Goal: Task Accomplishment & Management: Manage account settings

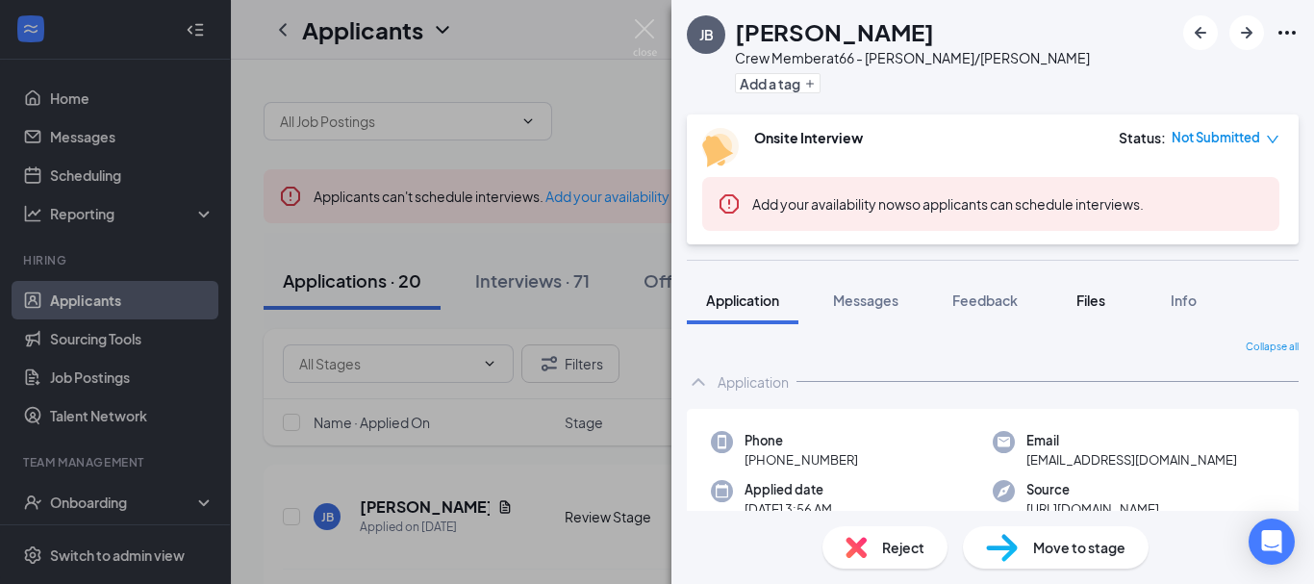
click at [1116, 292] on button "Files" at bounding box center [1090, 300] width 77 height 48
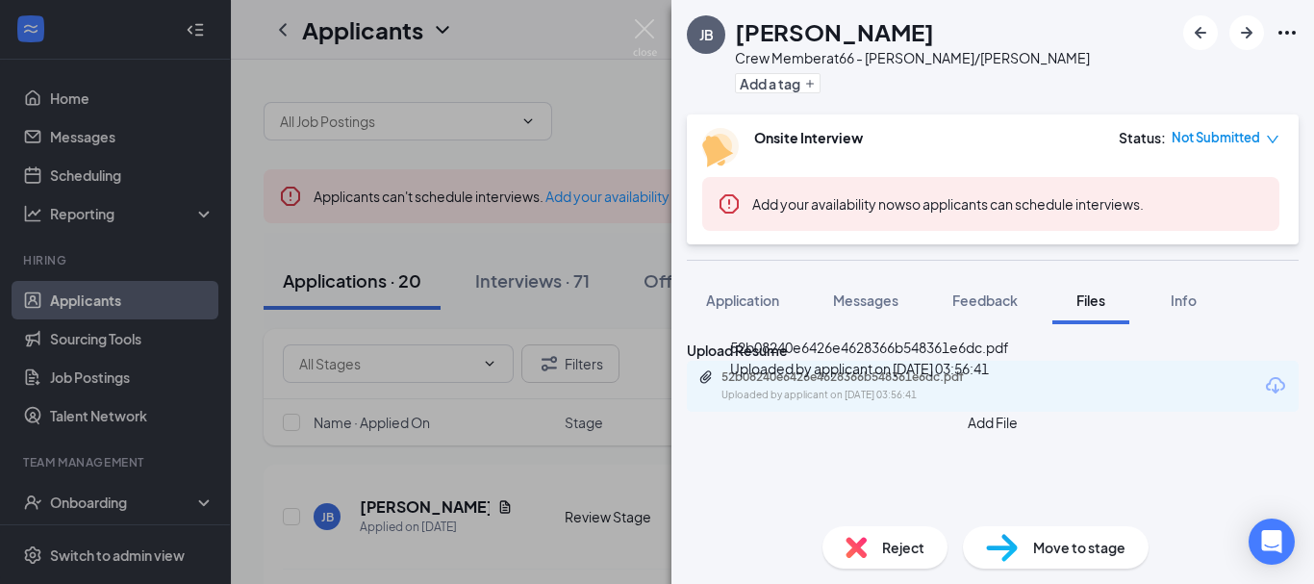
click at [824, 385] on div "52b08240e6426e4628366b548361e6dc.pdf" at bounding box center [856, 376] width 269 height 15
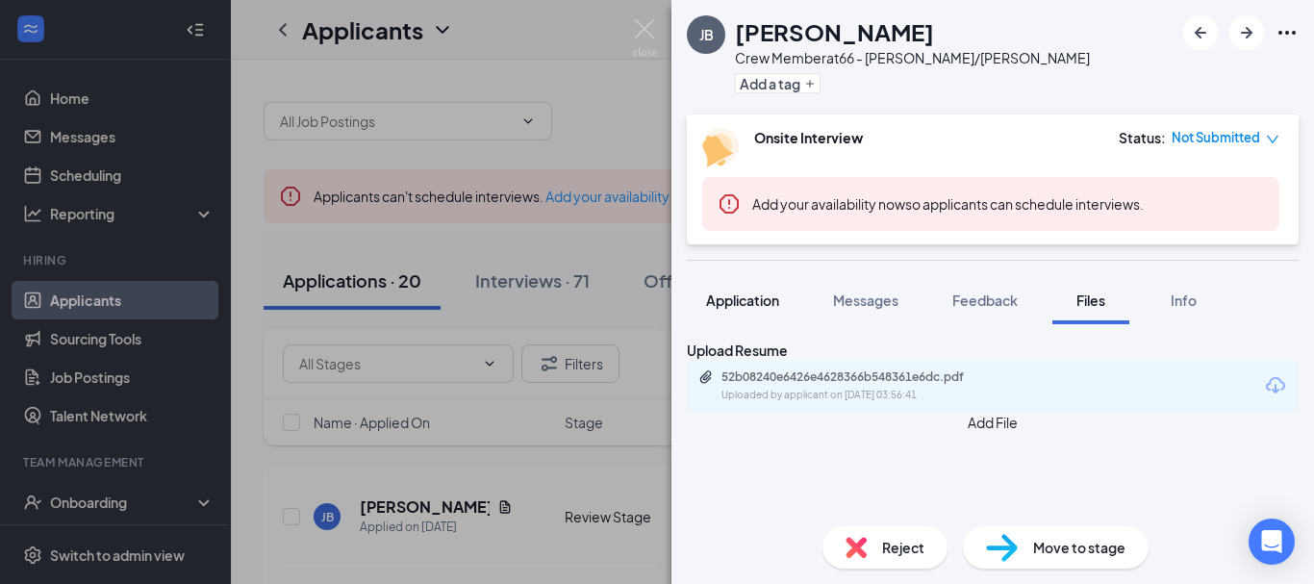
click at [737, 316] on button "Application" at bounding box center [743, 300] width 112 height 48
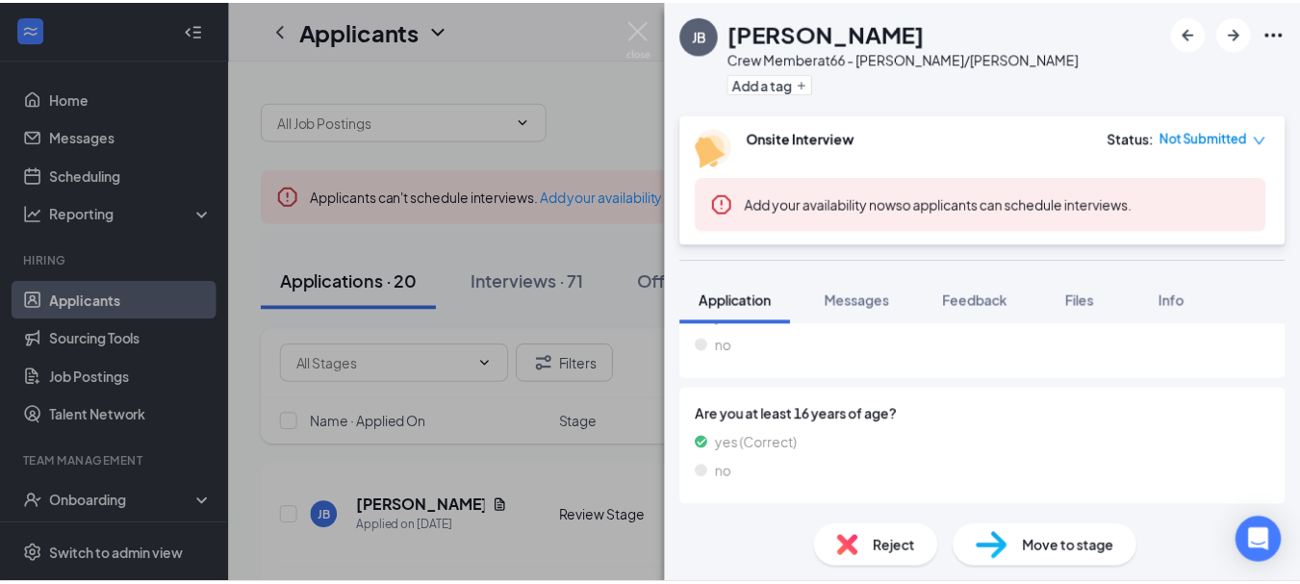
scroll to position [1910, 0]
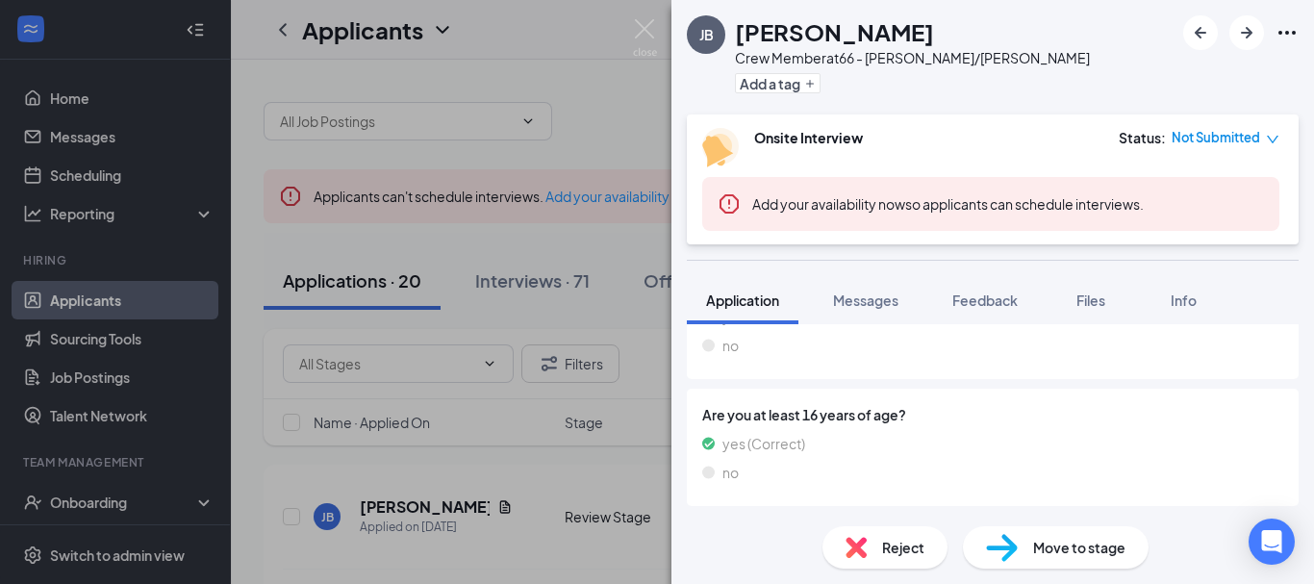
click at [599, 261] on div "JB [PERSON_NAME] Crew Member at 66 - Roswell/[PERSON_NAME] Add a tag Onsite Int…" at bounding box center [657, 292] width 1314 height 584
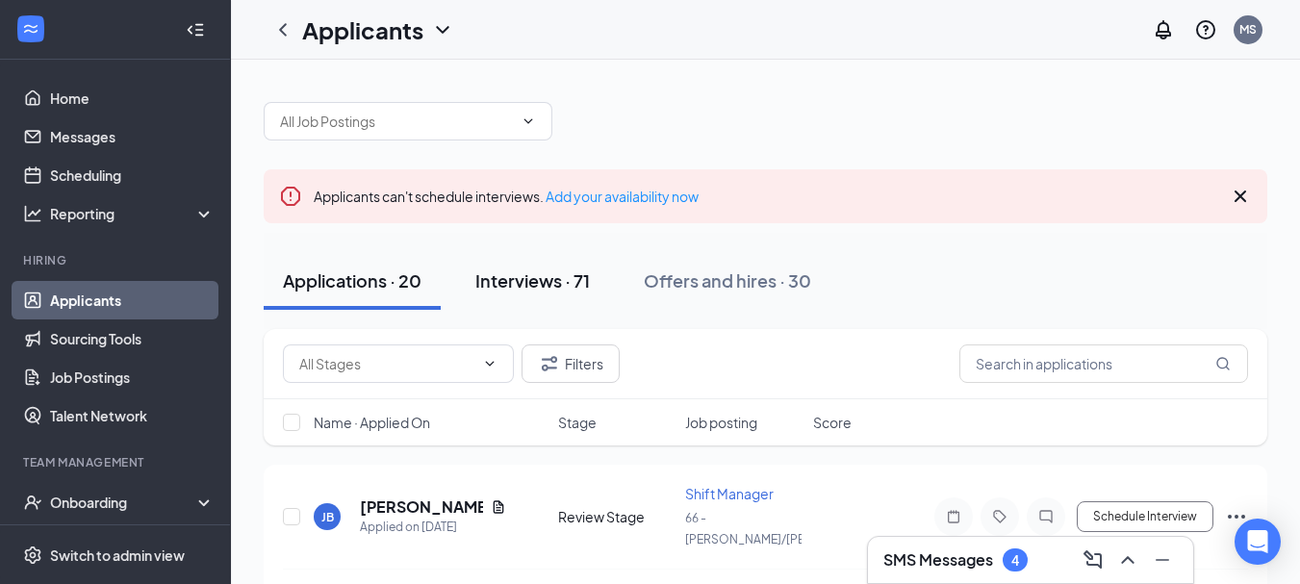
click at [498, 291] on div "Interviews · 71" at bounding box center [532, 280] width 114 height 24
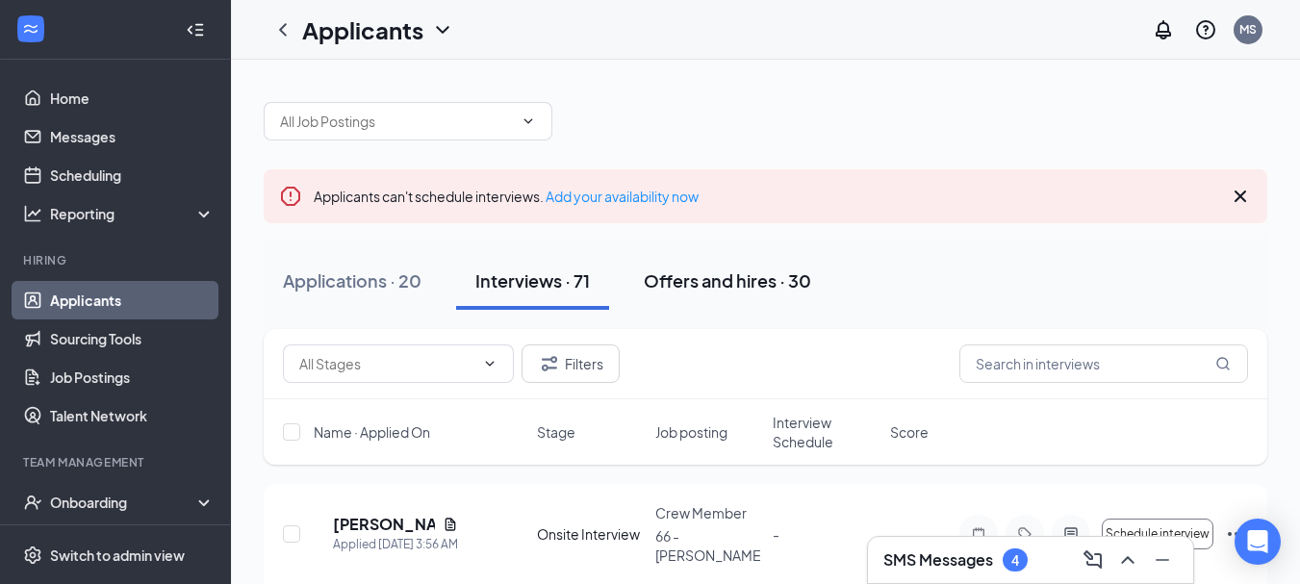
click at [668, 287] on div "Offers and hires · 30" at bounding box center [727, 280] width 167 height 24
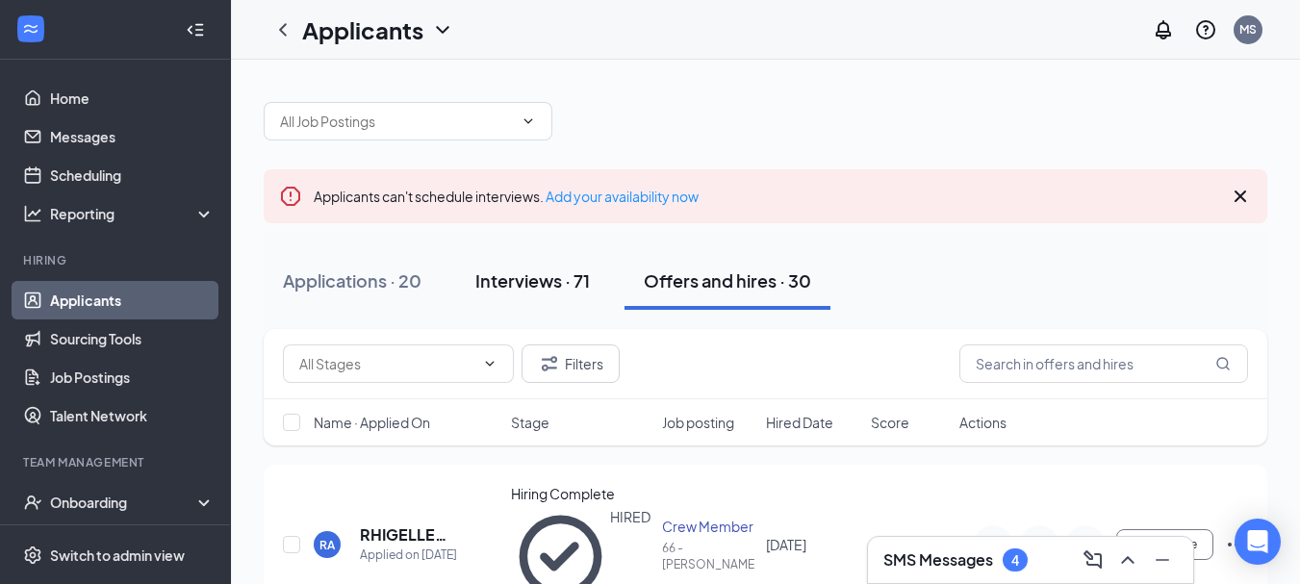
click at [562, 286] on div "Interviews · 71" at bounding box center [532, 280] width 114 height 24
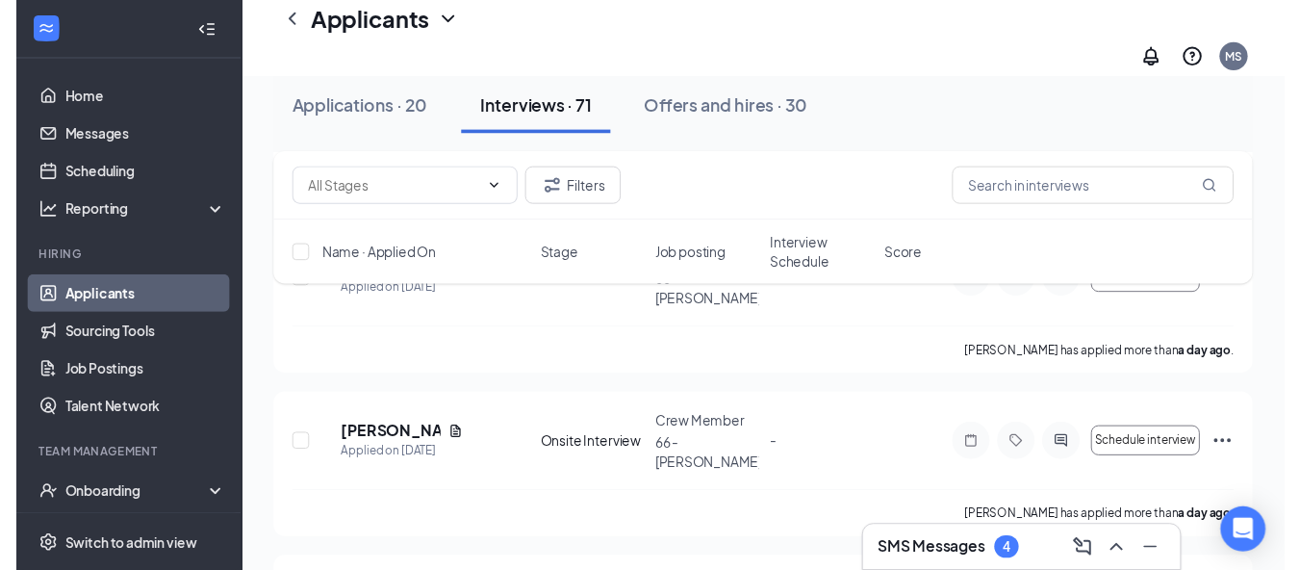
scroll to position [481, 0]
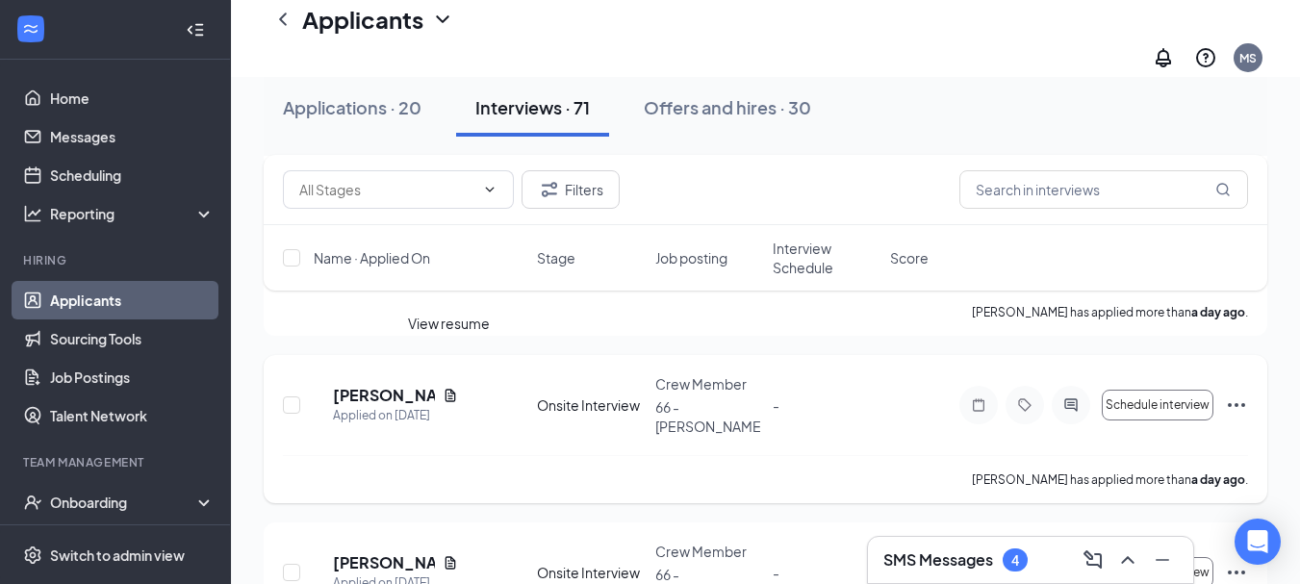
click at [445, 388] on icon "Document" at bounding box center [450, 395] width 15 height 15
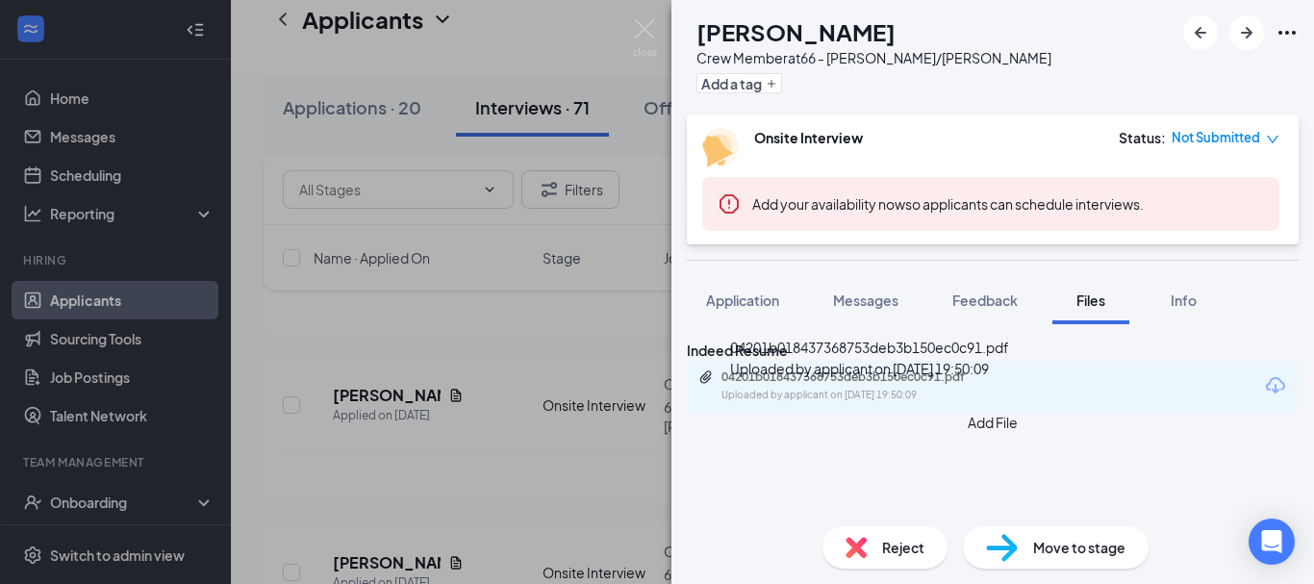
click at [915, 403] on div "04201b018437368753deb3b150ec0c91.pdf Uploaded by applicant on [DATE] 19:50:09" at bounding box center [854, 386] width 312 height 34
click at [635, 37] on img at bounding box center [645, 38] width 24 height 38
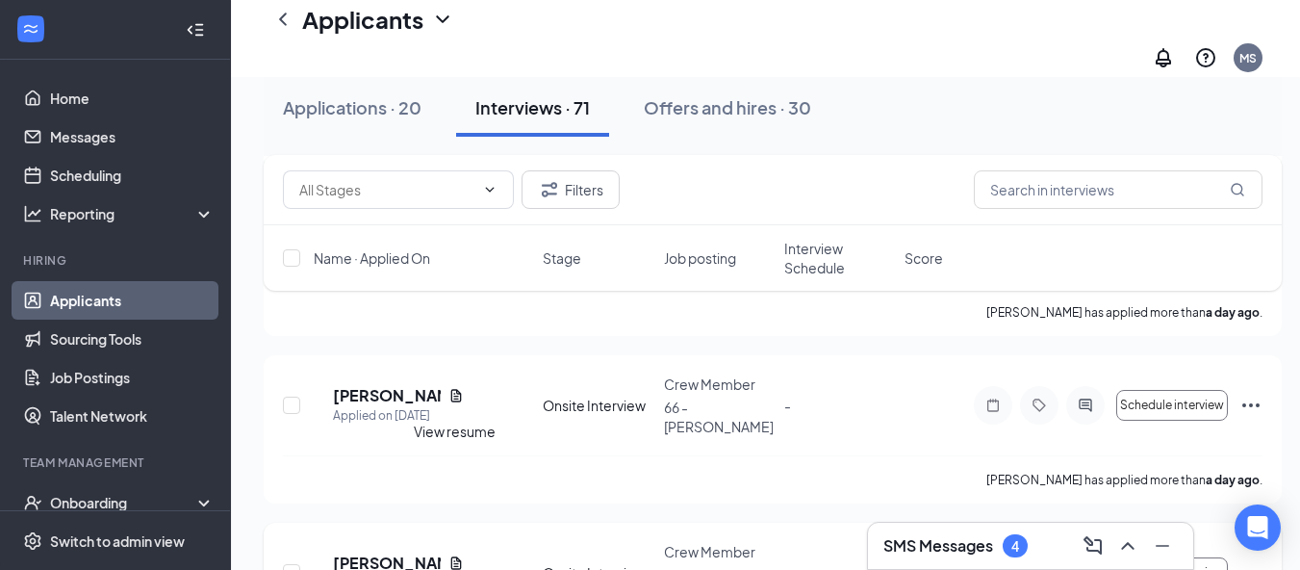
click at [452, 556] on icon "Document" at bounding box center [456, 562] width 11 height 13
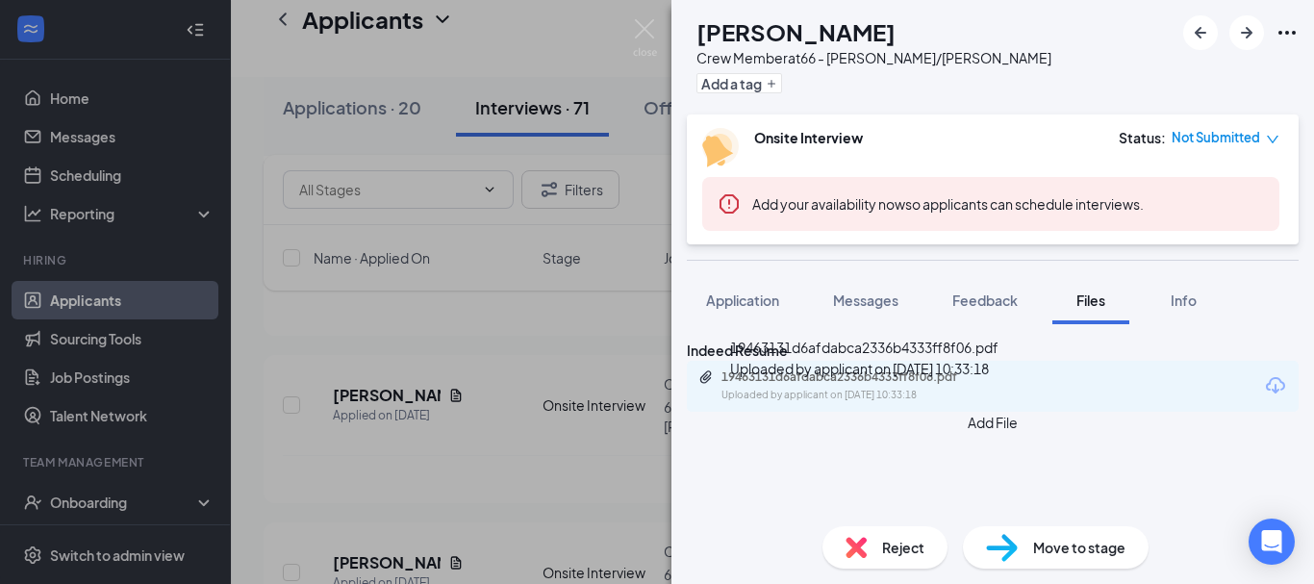
click at [887, 403] on div "19463131d6afdabca2336b4333ff8f06.pdf Uploaded by applicant on [DATE] 10:33:18" at bounding box center [854, 386] width 312 height 34
click at [650, 32] on img at bounding box center [645, 38] width 24 height 38
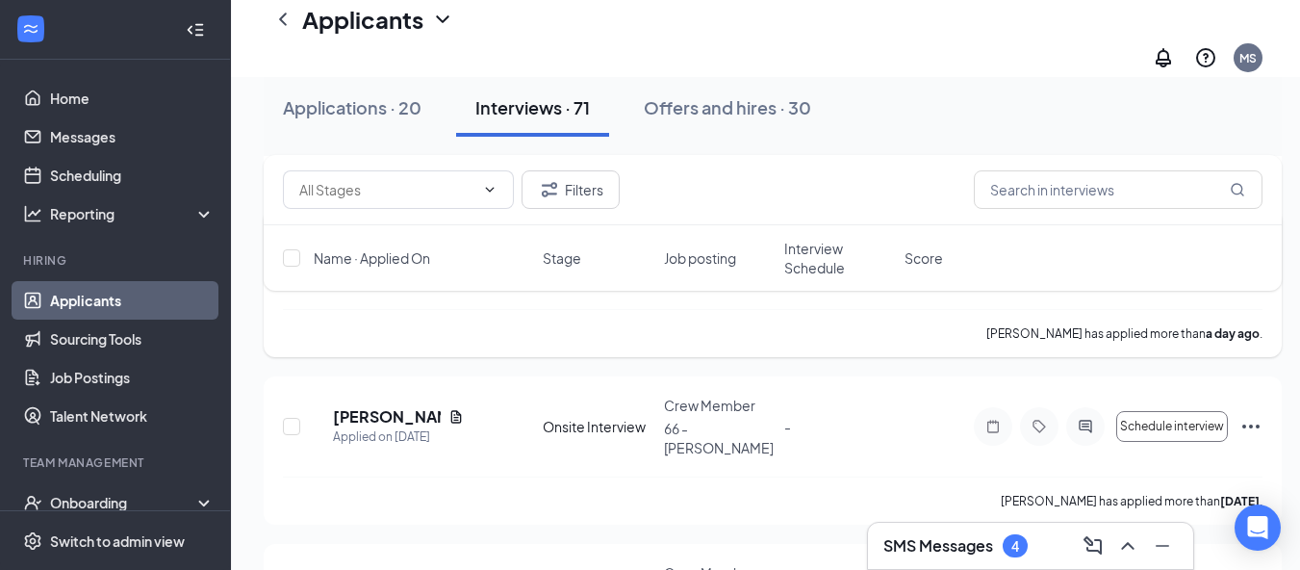
scroll to position [770, 0]
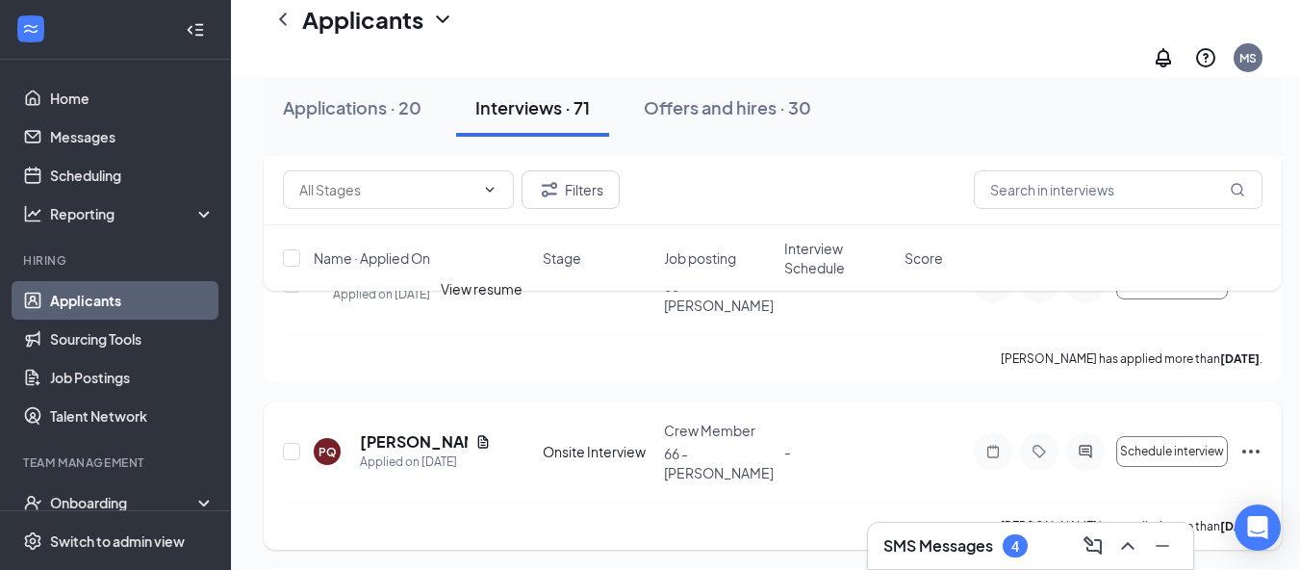
click at [478, 434] on icon "Document" at bounding box center [482, 441] width 15 height 15
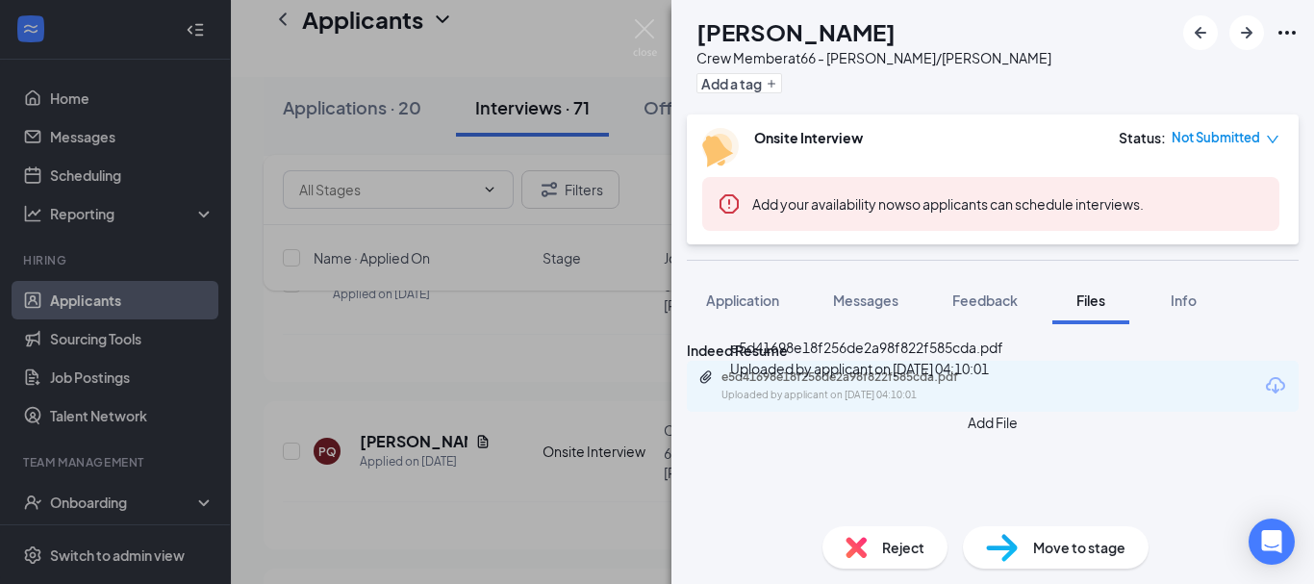
click at [776, 385] on div "e5d41698e18f256de2a98f822f585cda.pdf" at bounding box center [856, 376] width 269 height 15
click at [653, 24] on img at bounding box center [645, 38] width 24 height 38
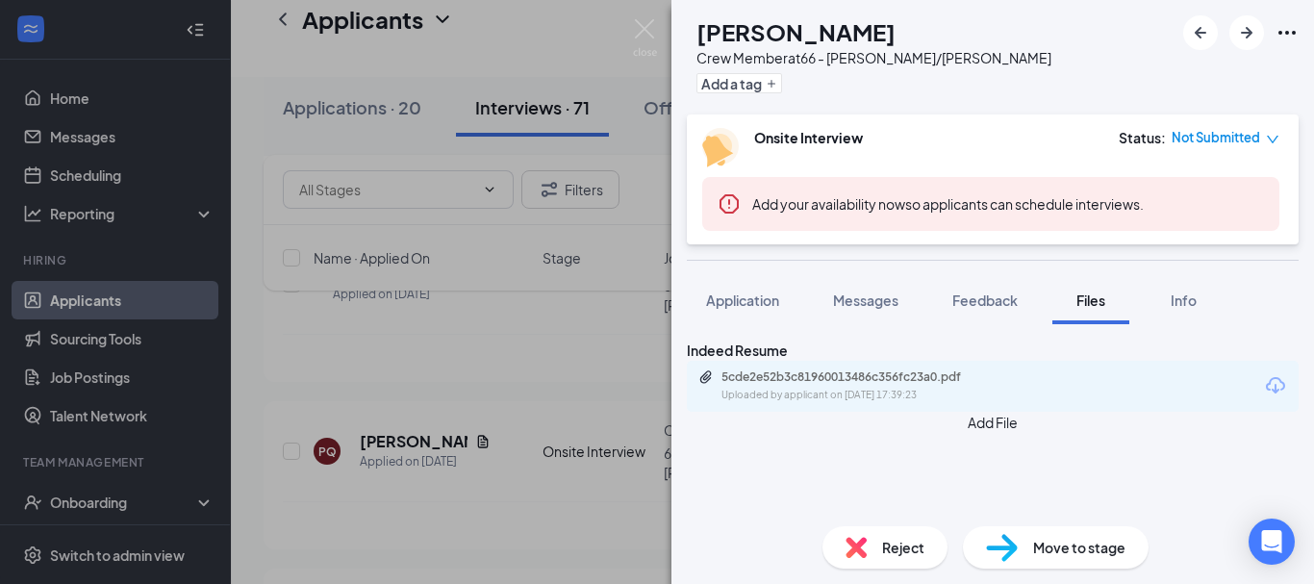
click at [498, 458] on div "[PERSON_NAME] [PERSON_NAME] Crew Member at 66 - Roswell/[PERSON_NAME] Add a tag…" at bounding box center [657, 292] width 1314 height 584
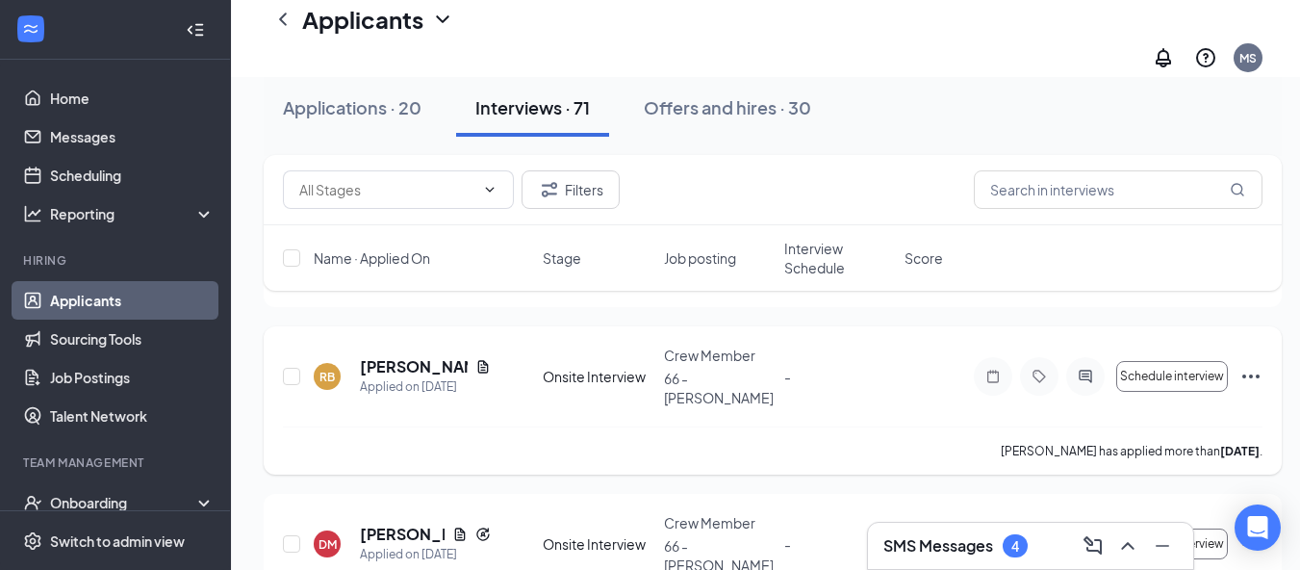
scroll to position [1443, 0]
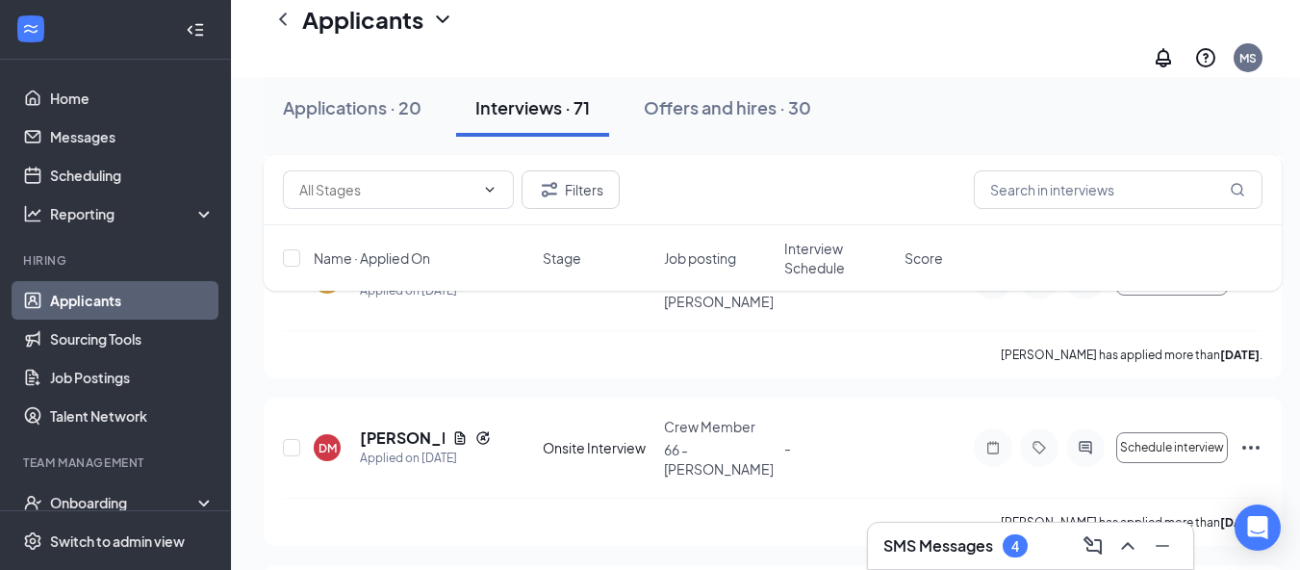
click at [934, 549] on h3 "SMS Messages" at bounding box center [938, 545] width 110 height 21
